Goal: Task Accomplishment & Management: Use online tool/utility

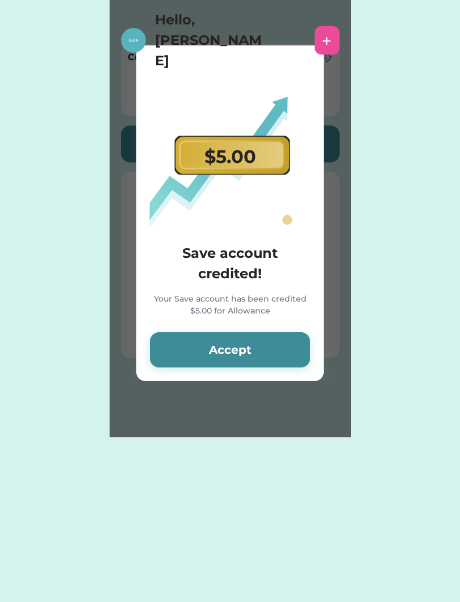
click at [272, 343] on button "Accept" at bounding box center [230, 349] width 160 height 35
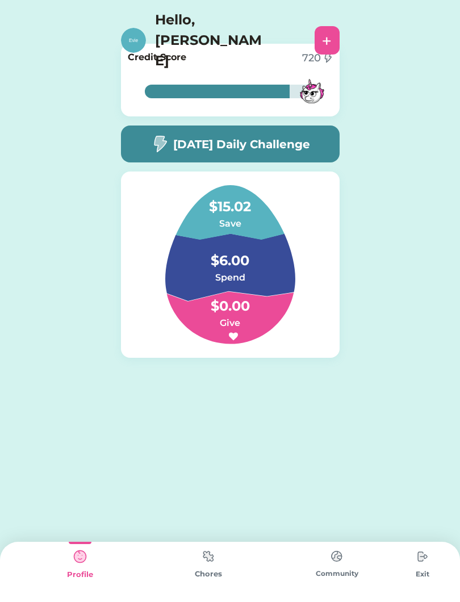
click at [313, 99] on img at bounding box center [312, 91] width 37 height 37
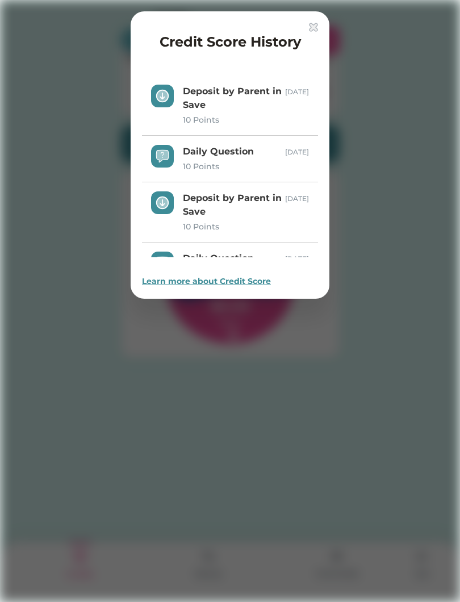
click at [309, 24] on img at bounding box center [313, 27] width 9 height 9
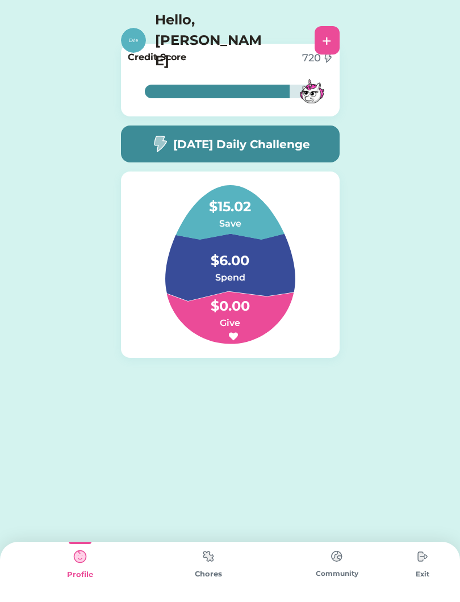
click at [205, 567] on img at bounding box center [208, 557] width 23 height 22
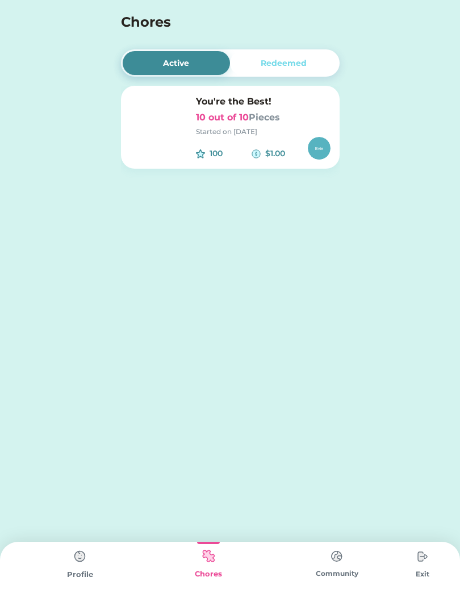
click at [257, 157] on img at bounding box center [256, 153] width 9 height 9
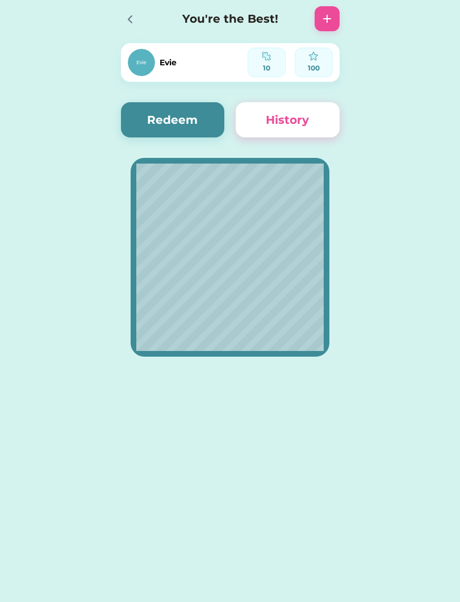
click at [164, 123] on button "Redeem" at bounding box center [173, 119] width 104 height 35
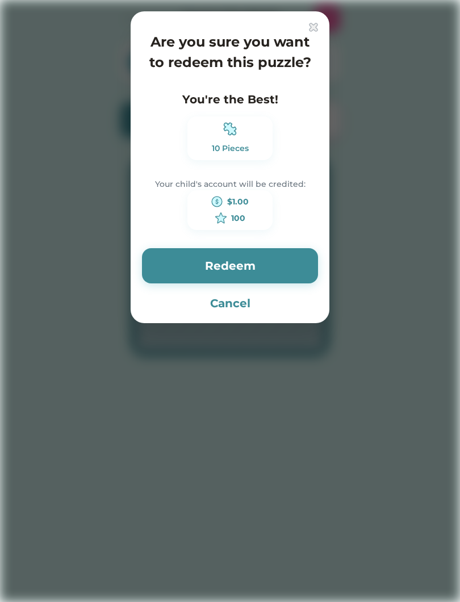
click at [273, 265] on button "Redeem" at bounding box center [230, 265] width 176 height 35
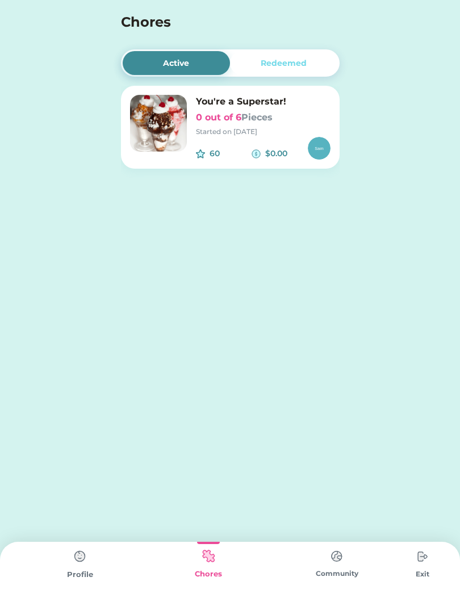
click at [257, 134] on div "Started on [DATE]" at bounding box center [263, 132] width 135 height 10
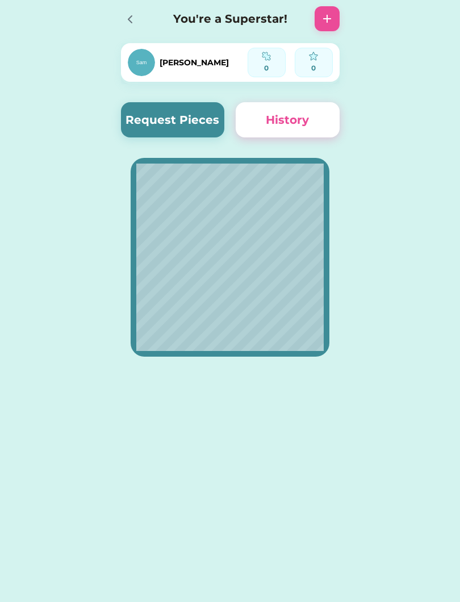
click at [129, 11] on div at bounding box center [129, 18] width 17 height 17
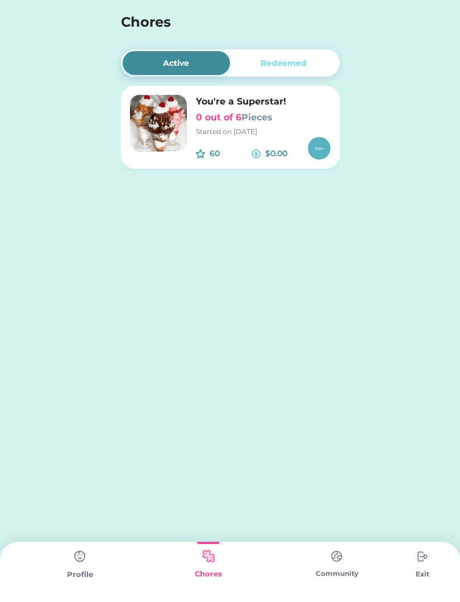
click at [326, 563] on img at bounding box center [337, 557] width 23 height 22
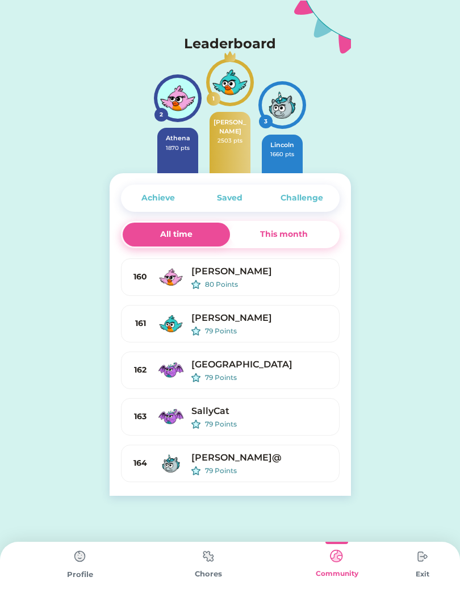
scroll to position [7270, 0]
